Goal: Information Seeking & Learning: Understand process/instructions

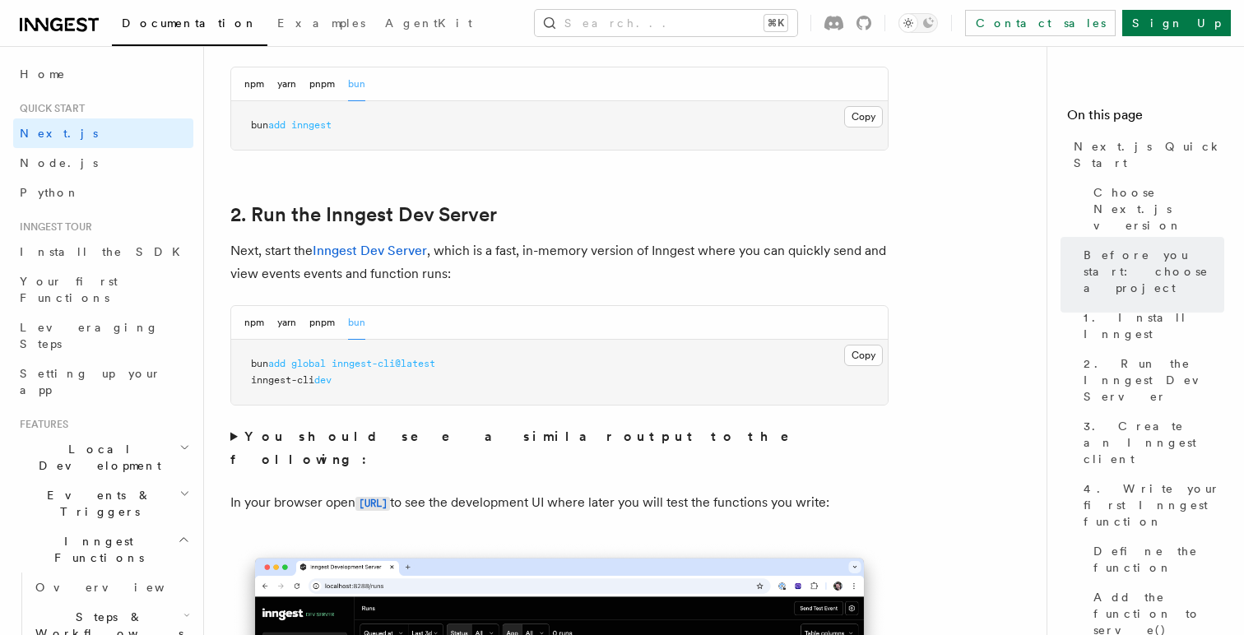
scroll to position [1029, 0]
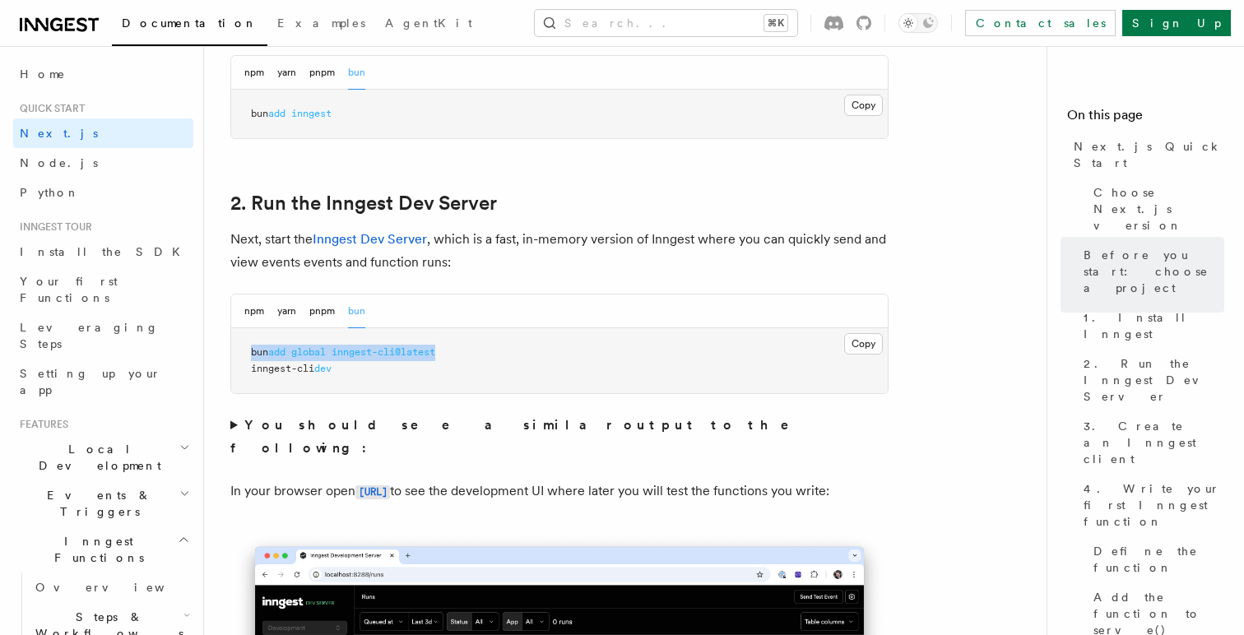
drag, startPoint x: 249, startPoint y: 353, endPoint x: 454, endPoint y: 356, distance: 205.7
click at [454, 356] on pre "bun add global inngest-cli@latest inngest-cli dev" at bounding box center [559, 360] width 657 height 65
copy span "bun add global inngest-cli@latest"
drag, startPoint x: 349, startPoint y: 369, endPoint x: 248, endPoint y: 368, distance: 101.2
click at [248, 368] on pre "bun add global inngest-cli@latest inngest-cli dev" at bounding box center [559, 360] width 657 height 65
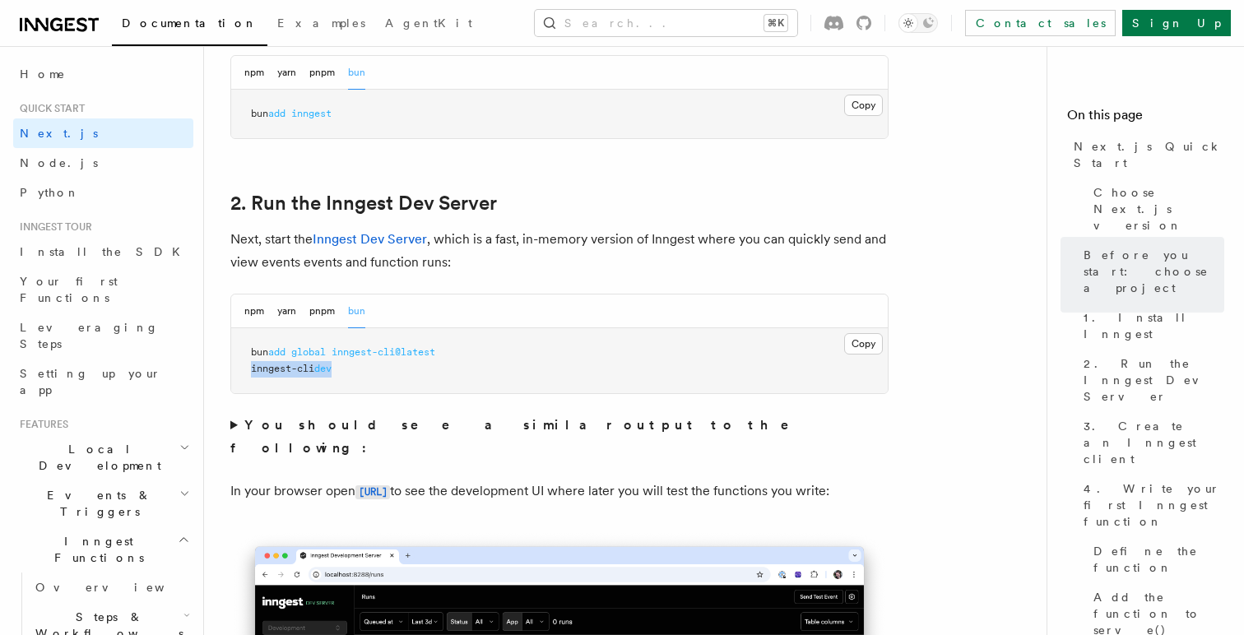
copy span "inngest-cli dev"
click at [234, 425] on summary "You should see a similar output to the following:" at bounding box center [559, 437] width 658 height 46
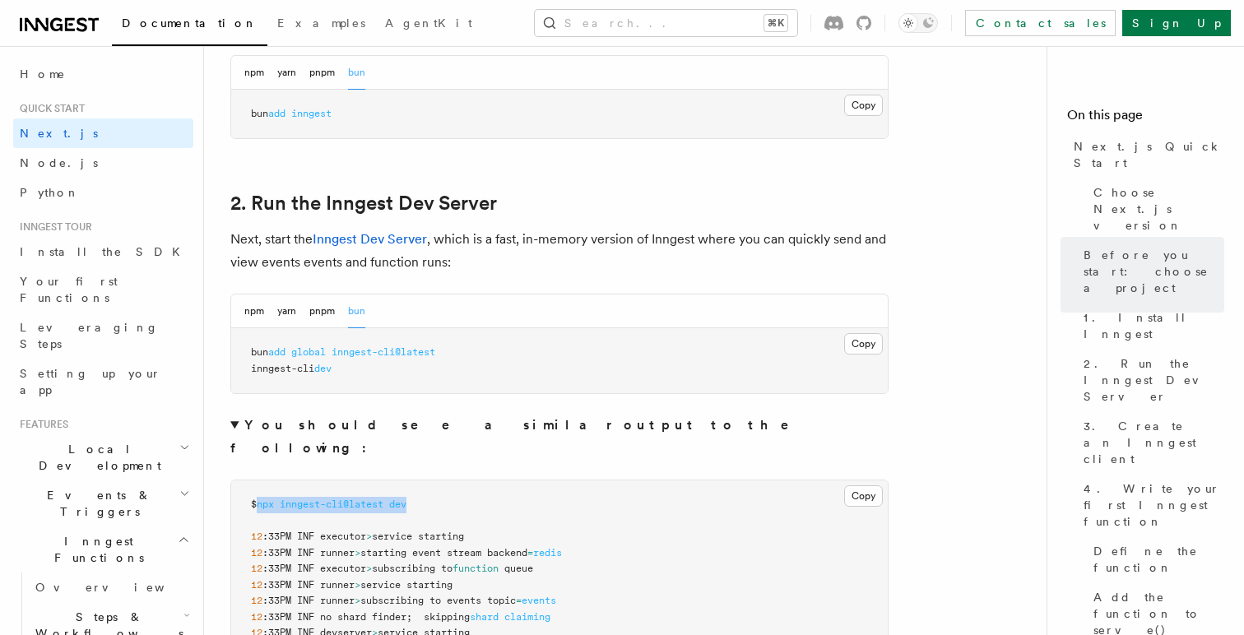
drag, startPoint x: 267, startPoint y: 481, endPoint x: 448, endPoint y: 481, distance: 181.9
copy span "npx inngest-cli@latest dev"
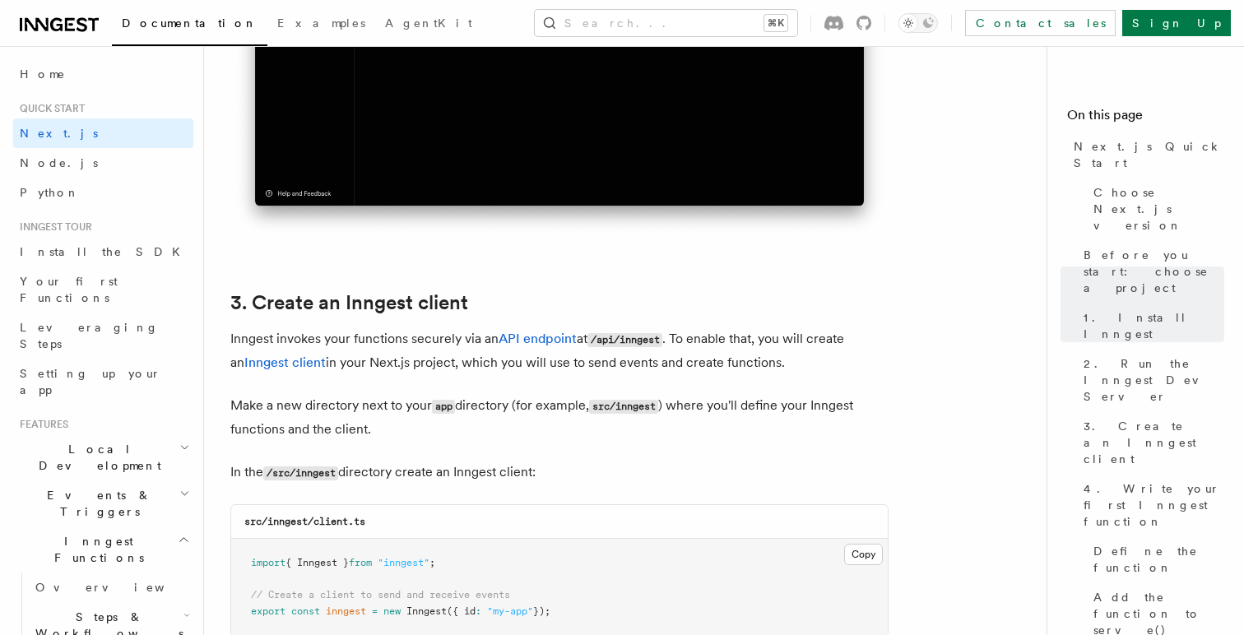
scroll to position [2087, 0]
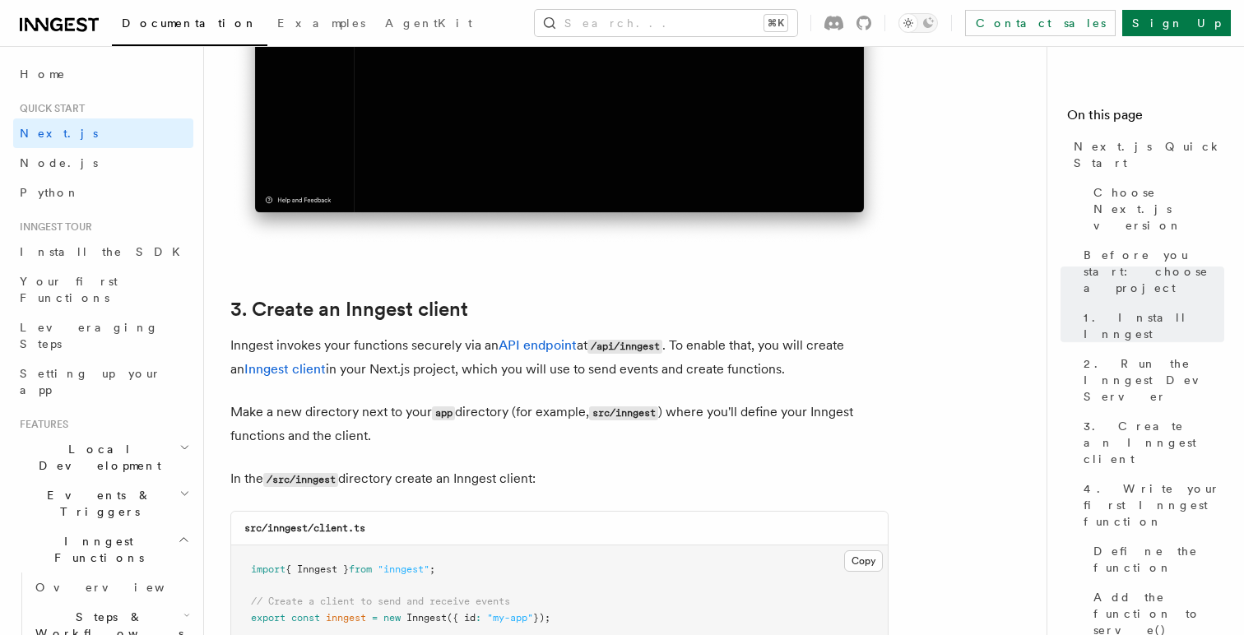
click at [288, 529] on code "src/inngest/client.ts" at bounding box center [304, 529] width 121 height 12
copy code "inngest"
drag, startPoint x: 315, startPoint y: 530, endPoint x: 376, endPoint y: 530, distance: 60.9
click at [376, 530] on div "src/inngest/client.ts" at bounding box center [559, 529] width 657 height 34
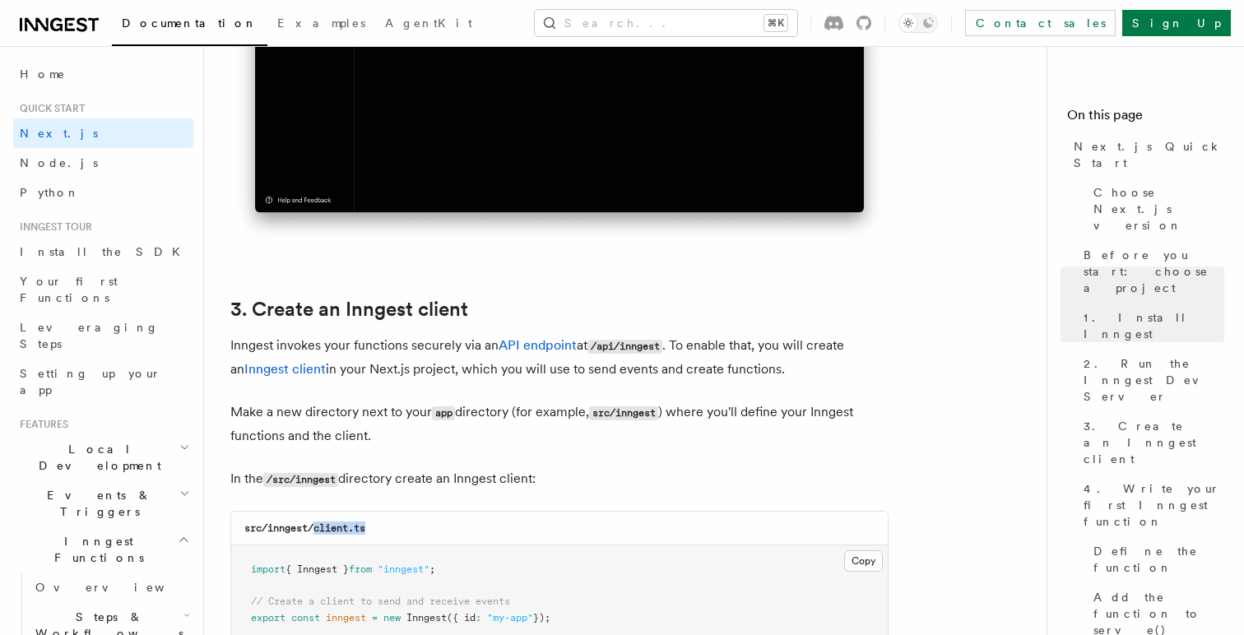
copy code "client.ts"
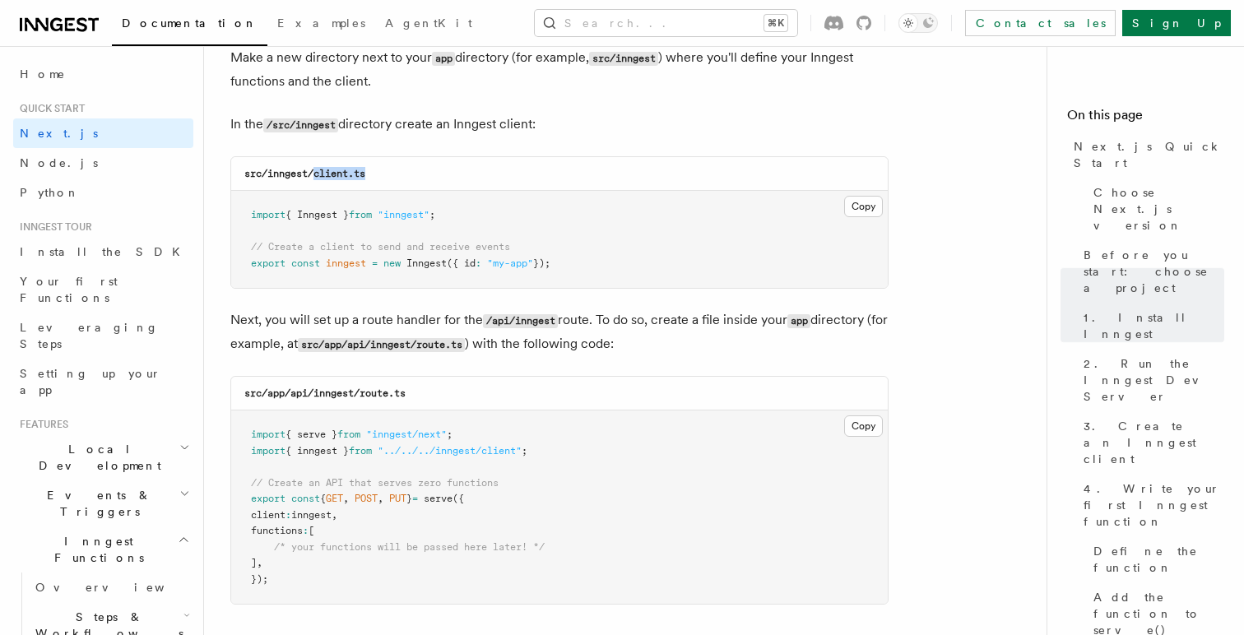
scroll to position [2473, 0]
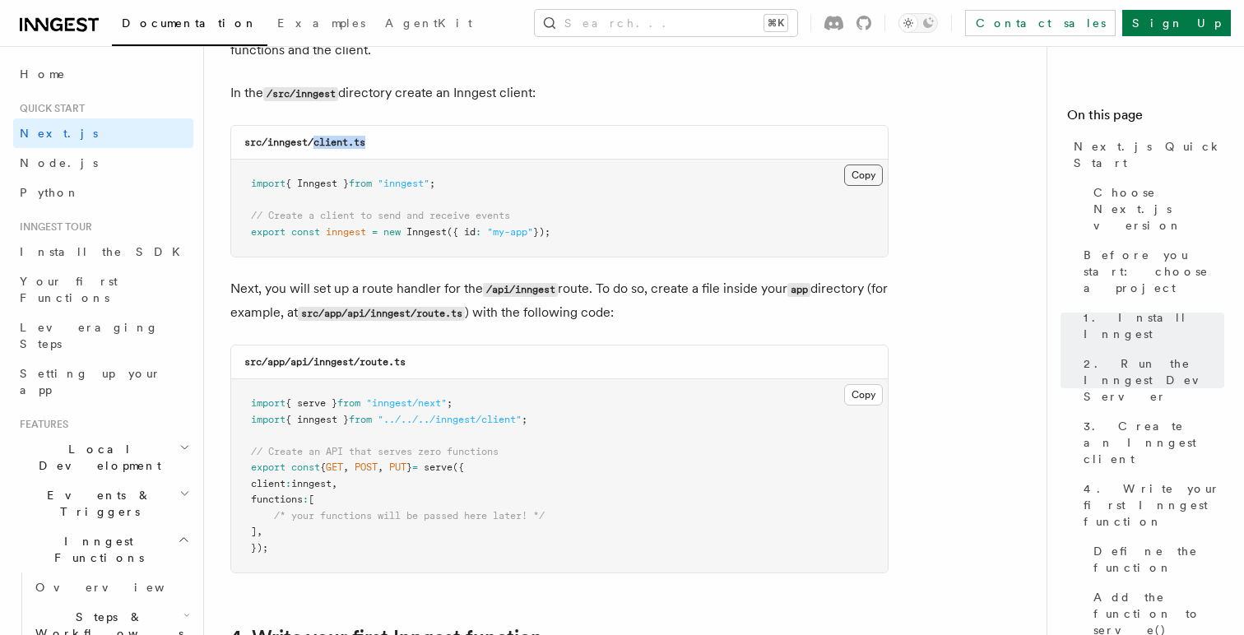
click at [863, 169] on button "Copy Copied" at bounding box center [863, 175] width 39 height 21
click at [337, 367] on code "src/app/api/inngest/route.ts" at bounding box center [324, 362] width 161 height 12
copy code "inngest"
drag, startPoint x: 364, startPoint y: 366, endPoint x: 420, endPoint y: 366, distance: 56.0
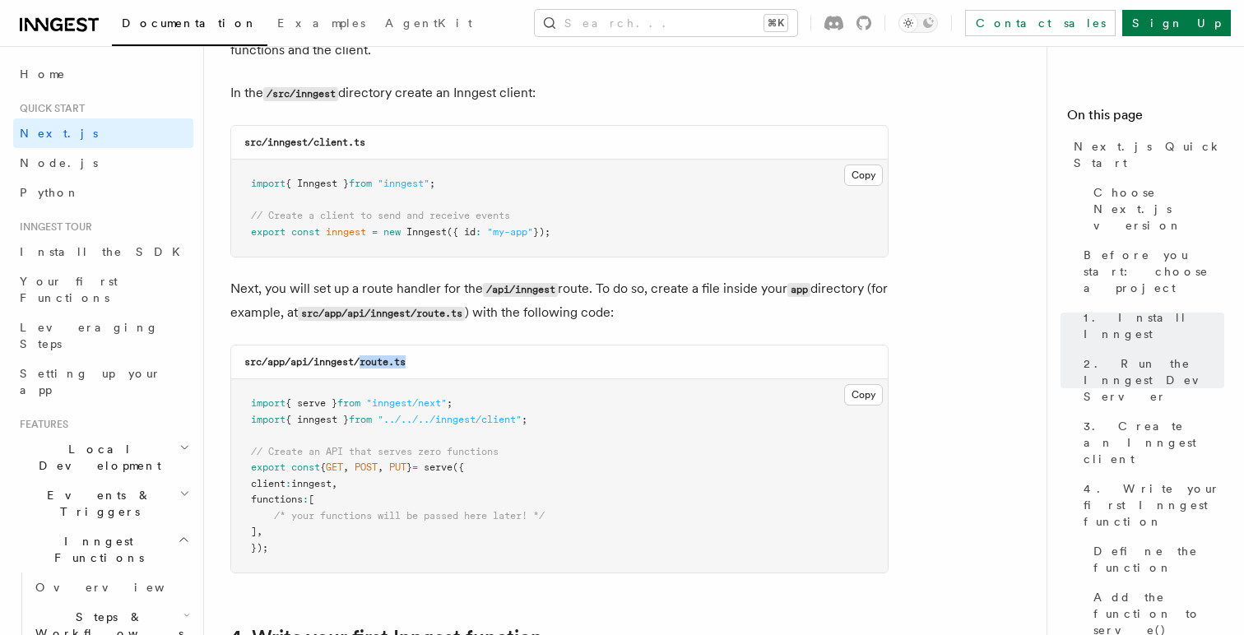
click at [420, 366] on div "src/app/api/inngest/route.ts" at bounding box center [559, 363] width 657 height 34
copy code "route.ts"
click at [857, 401] on button "Copy Copied" at bounding box center [863, 394] width 39 height 21
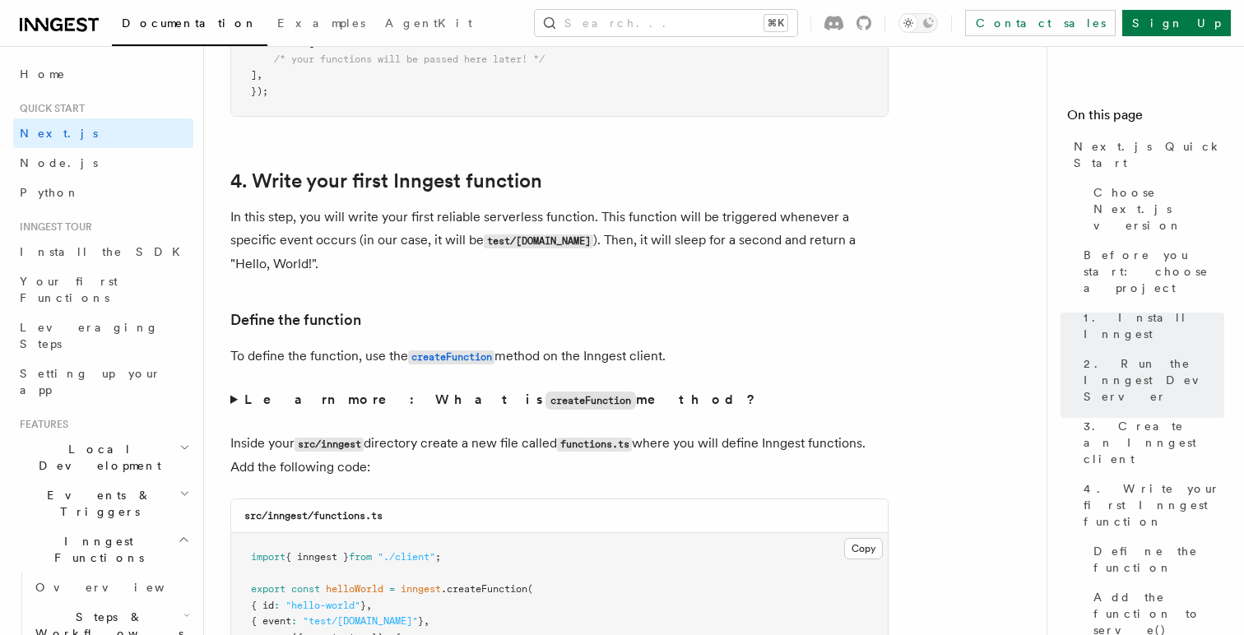
scroll to position [3095, 0]
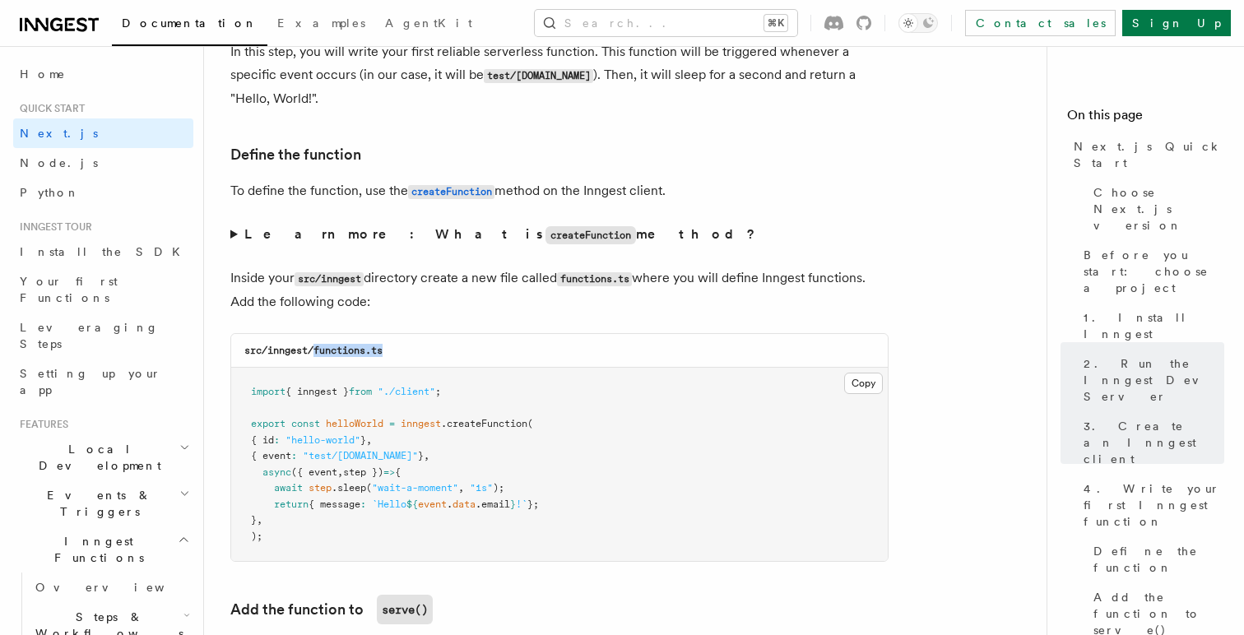
drag, startPoint x: 318, startPoint y: 355, endPoint x: 387, endPoint y: 355, distance: 69.1
click at [387, 355] on div "src/inngest/functions.ts" at bounding box center [559, 351] width 657 height 34
copy code "functions.ts"
click at [871, 389] on button "Copy Copied" at bounding box center [863, 383] width 39 height 21
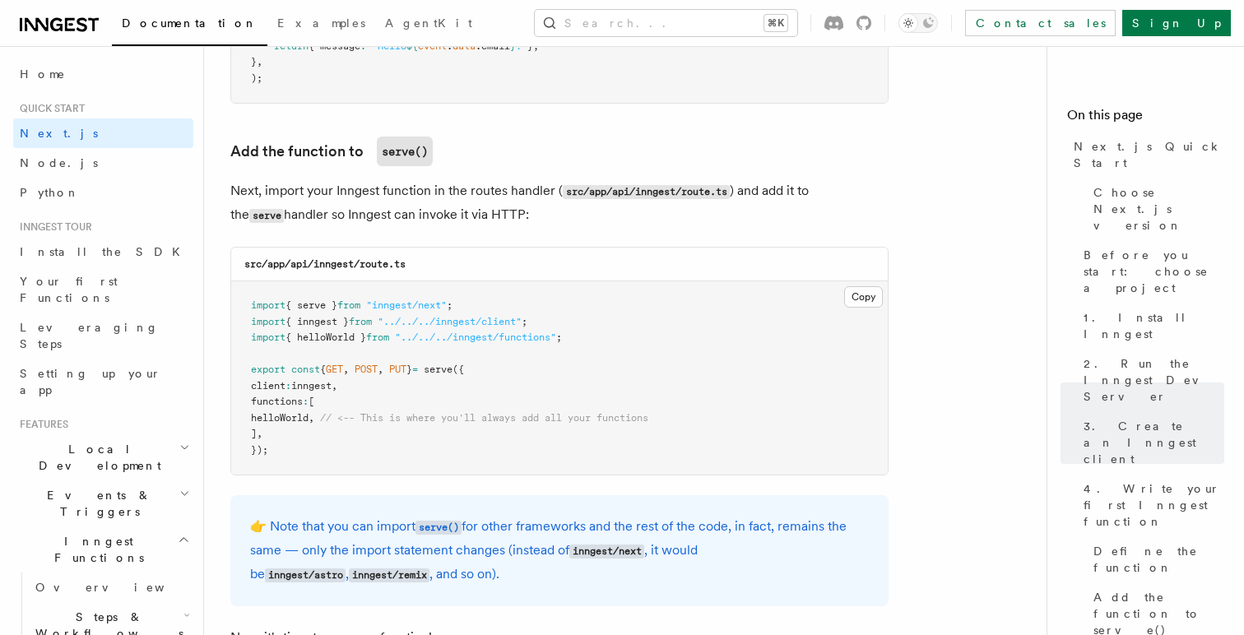
scroll to position [3606, 0]
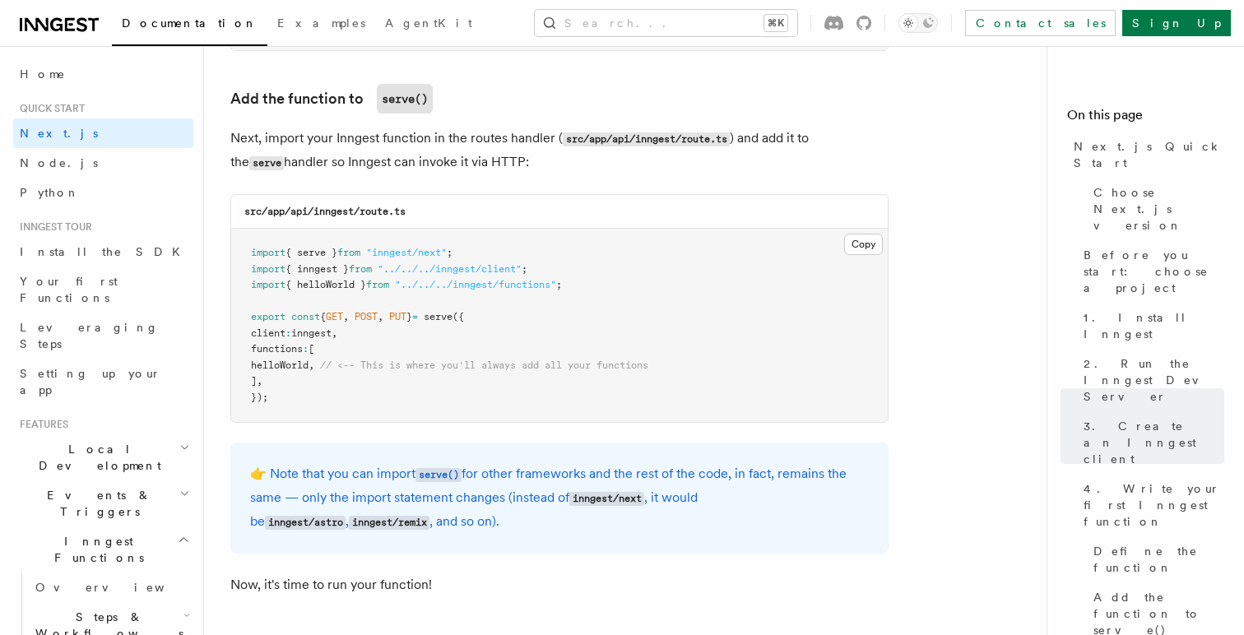
click at [293, 370] on span "helloWorld" at bounding box center [280, 366] width 58 height 12
copy span "helloWorld"
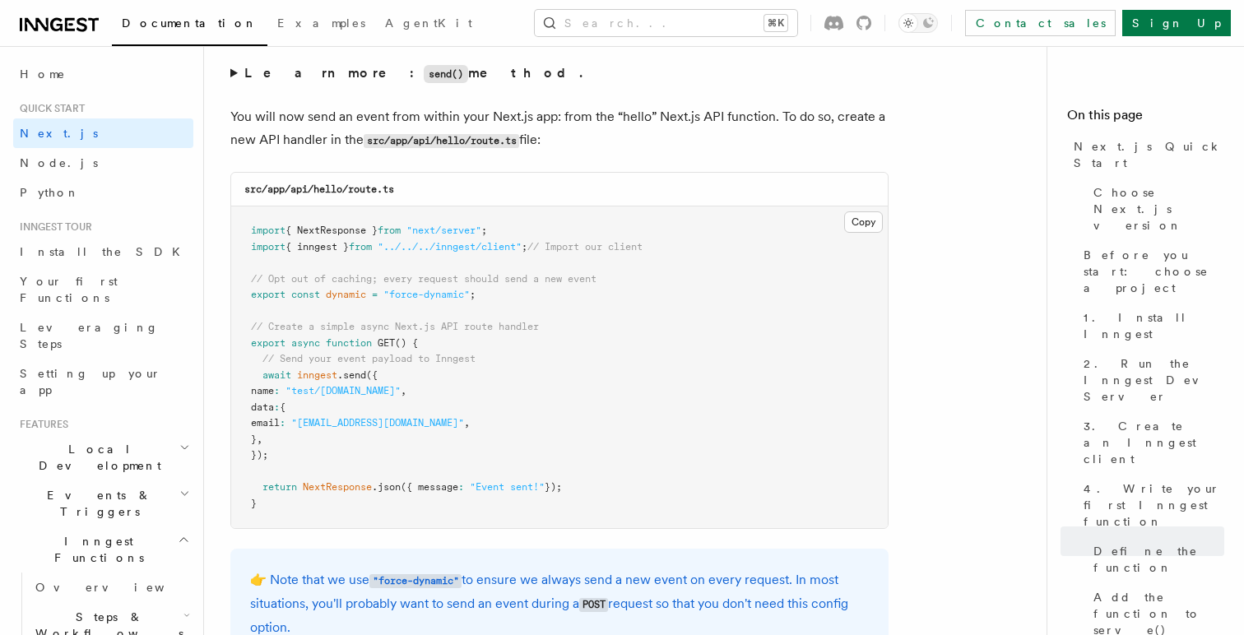
scroll to position [9130, 0]
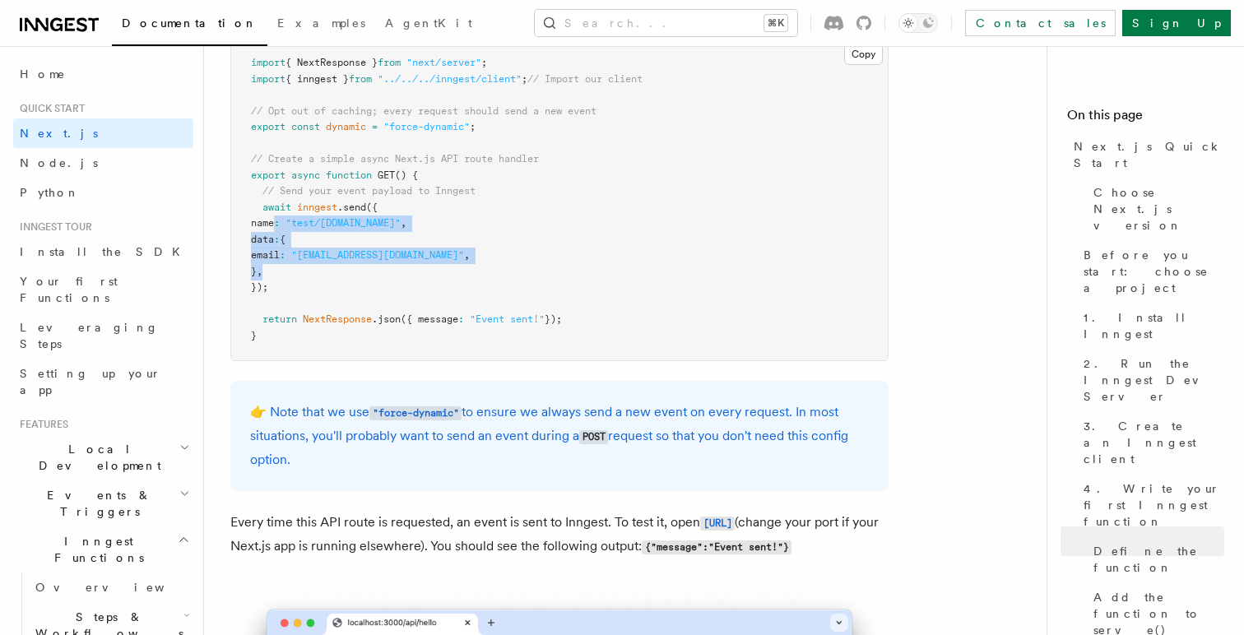
drag, startPoint x: 276, startPoint y: 231, endPoint x: 293, endPoint y: 281, distance: 52.0
click at [293, 281] on pre "import { NextResponse } from "next/server" ; import { inngest } from "../../../…" at bounding box center [559, 200] width 657 height 322
copy code "name : "test/[DOMAIN_NAME]" , data : { email : "[EMAIL_ADDRESS][DOMAIN_NAME]" ,…"
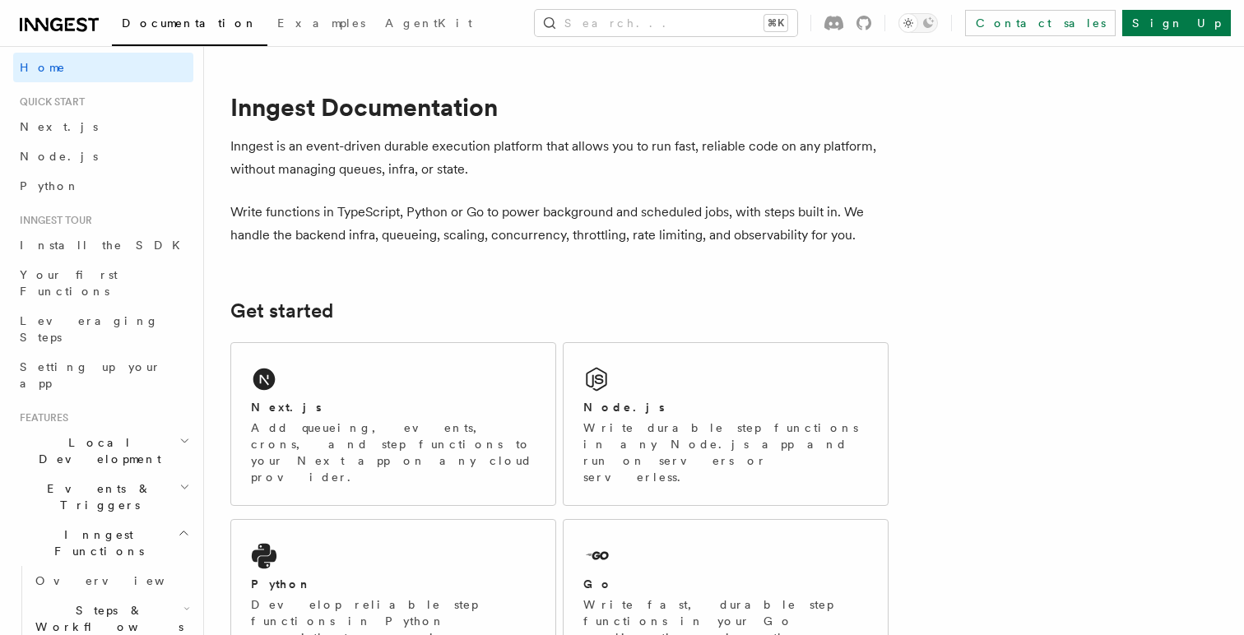
scroll to position [3, 0]
click at [281, 388] on div "Next.js Add queueing, events, crons, and step functions to your Next app on any…" at bounding box center [393, 424] width 324 height 162
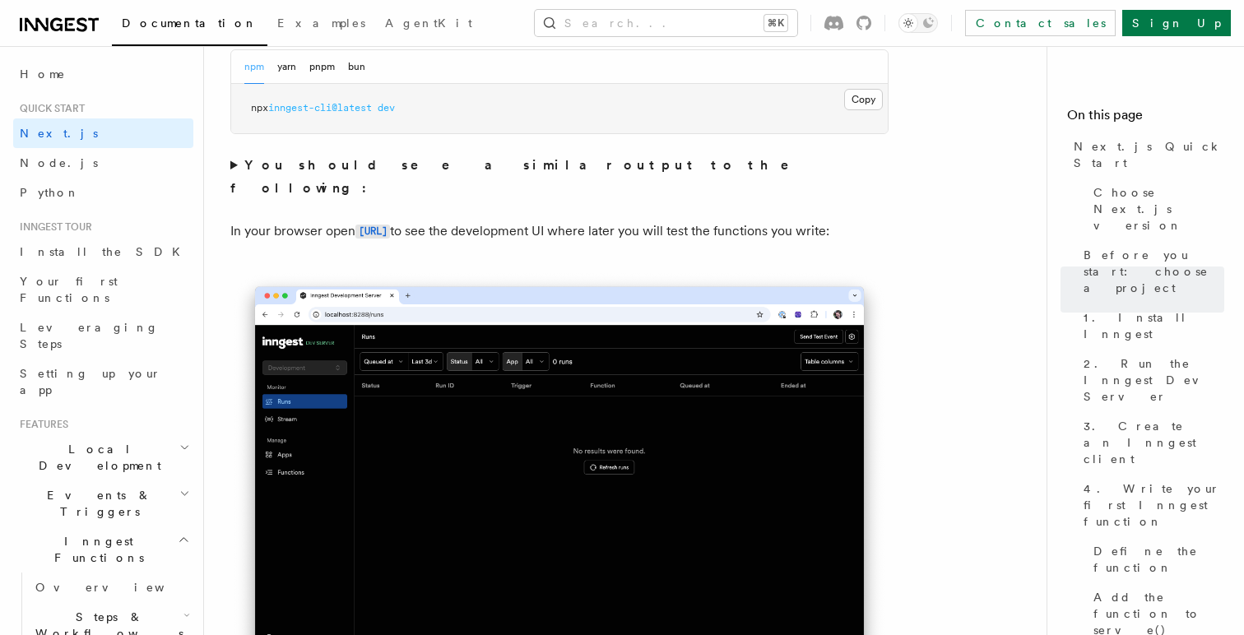
scroll to position [1262, 0]
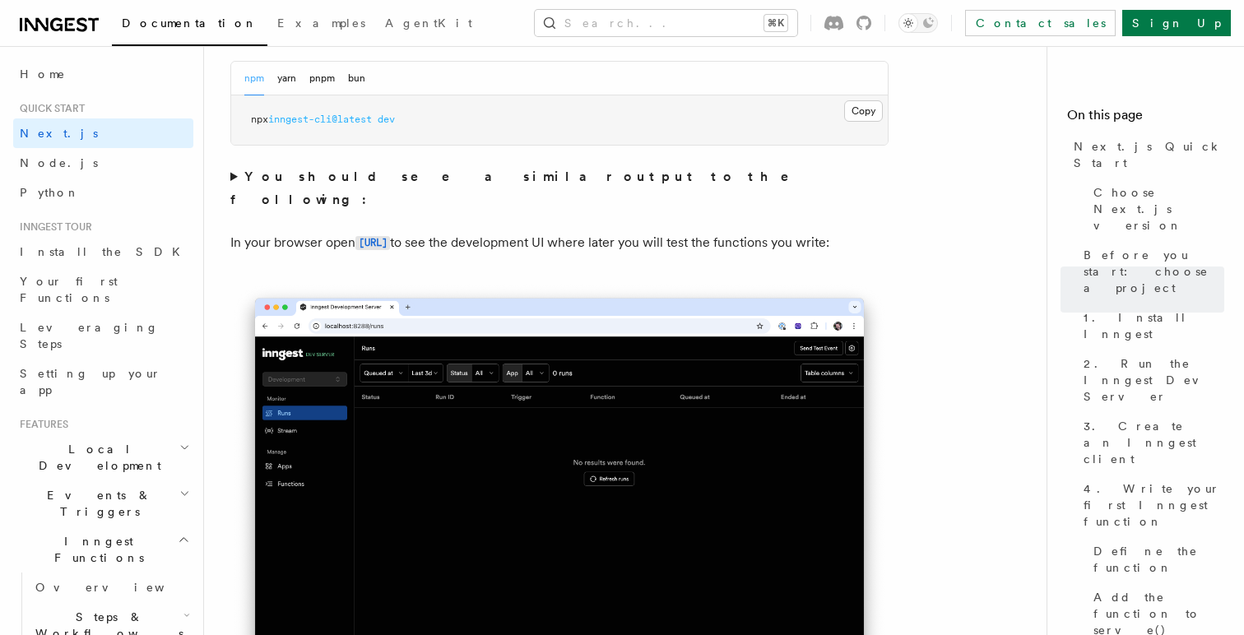
click at [231, 175] on summary "You should see a similar output to the following:" at bounding box center [559, 188] width 658 height 46
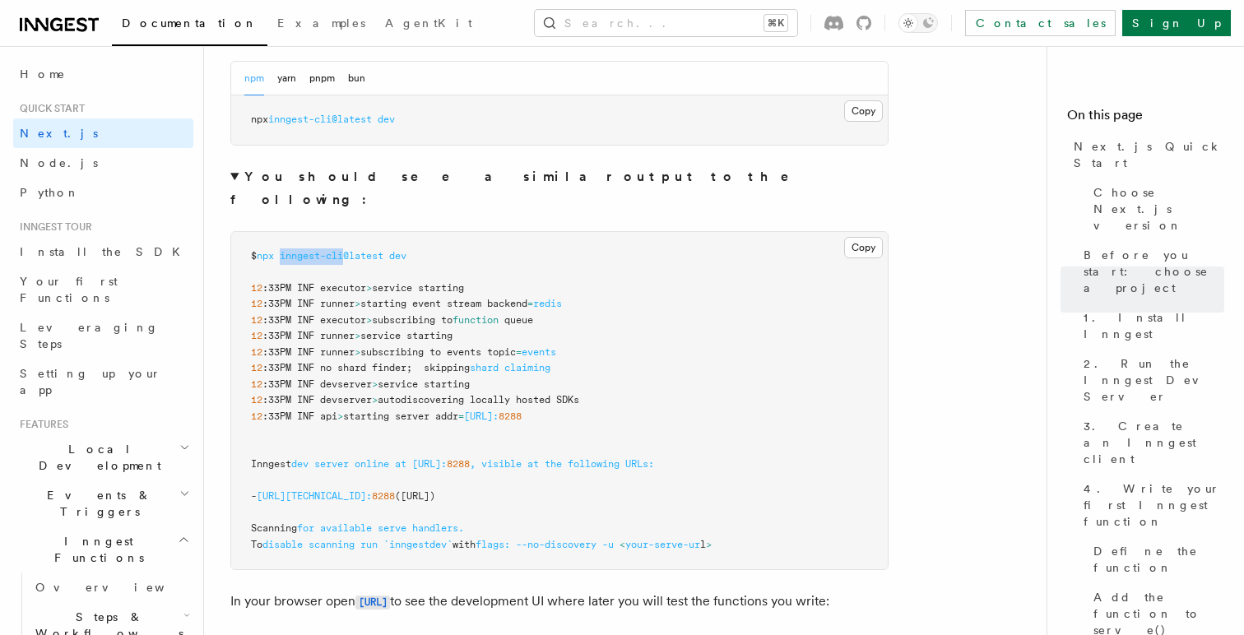
drag, startPoint x: 286, startPoint y: 232, endPoint x: 349, endPoint y: 231, distance: 62.5
click at [349, 250] on span "inngest-cli@latest" at bounding box center [332, 256] width 104 height 12
copy span "inngest-cli"
